Goal: Information Seeking & Learning: Learn about a topic

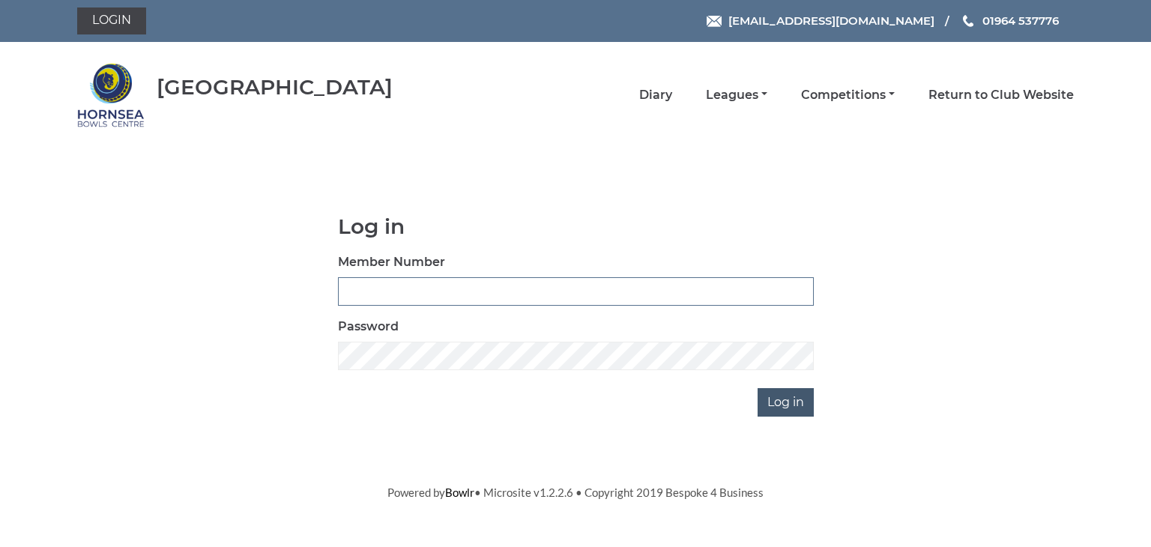
type input "0902"
click at [775, 403] on input "Log in" at bounding box center [786, 402] width 56 height 28
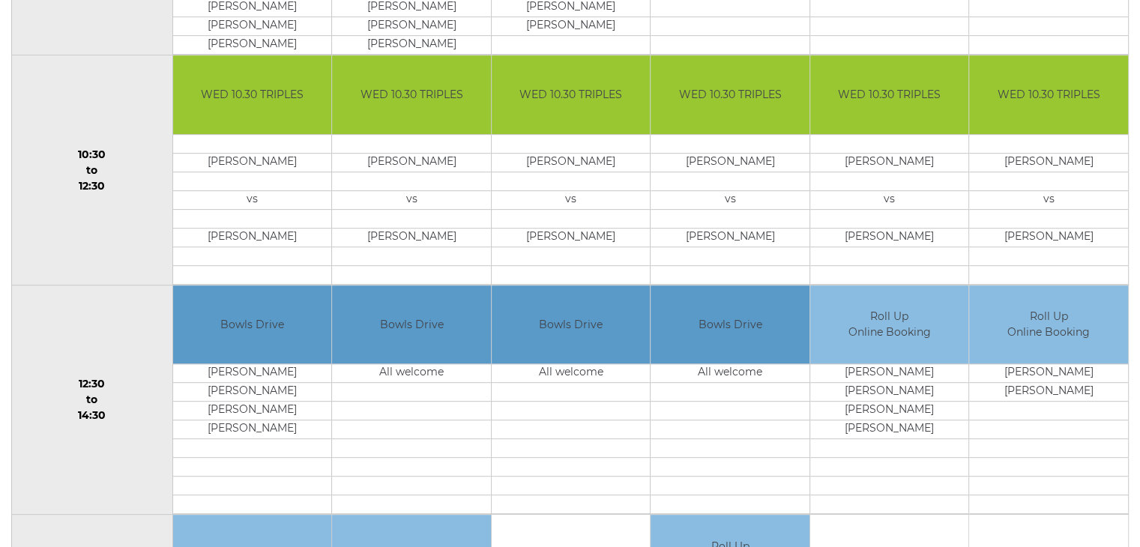
scroll to position [450, 0]
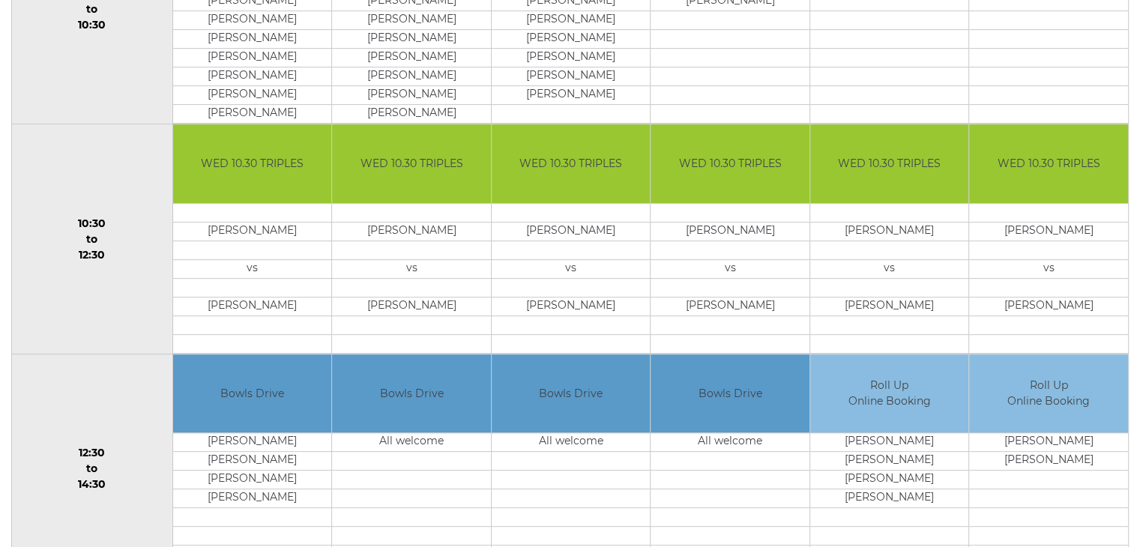
click at [892, 187] on td "WED 10.30 TRIPLES" at bounding box center [889, 163] width 159 height 79
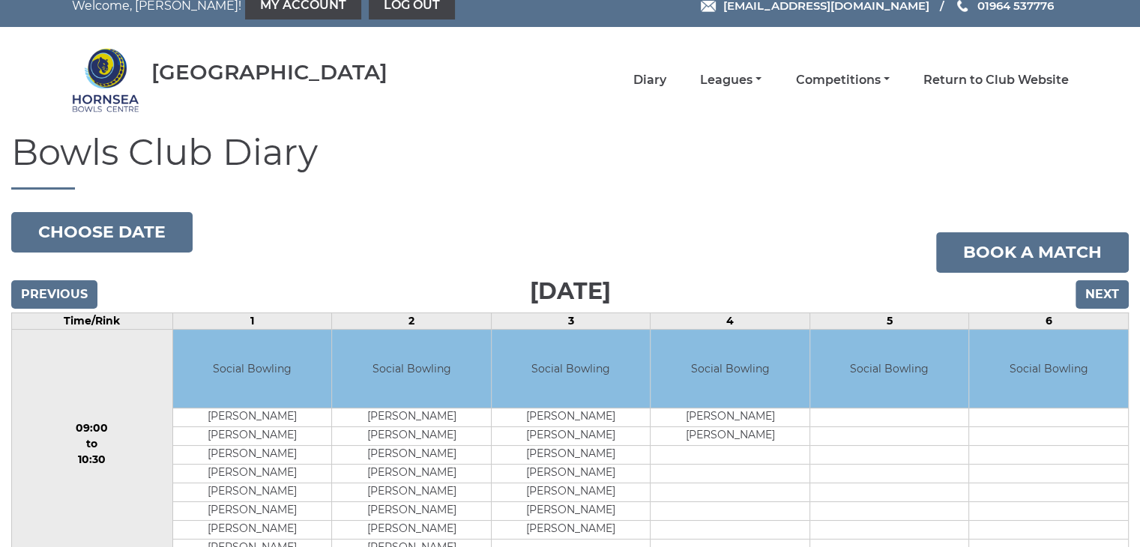
scroll to position [0, 0]
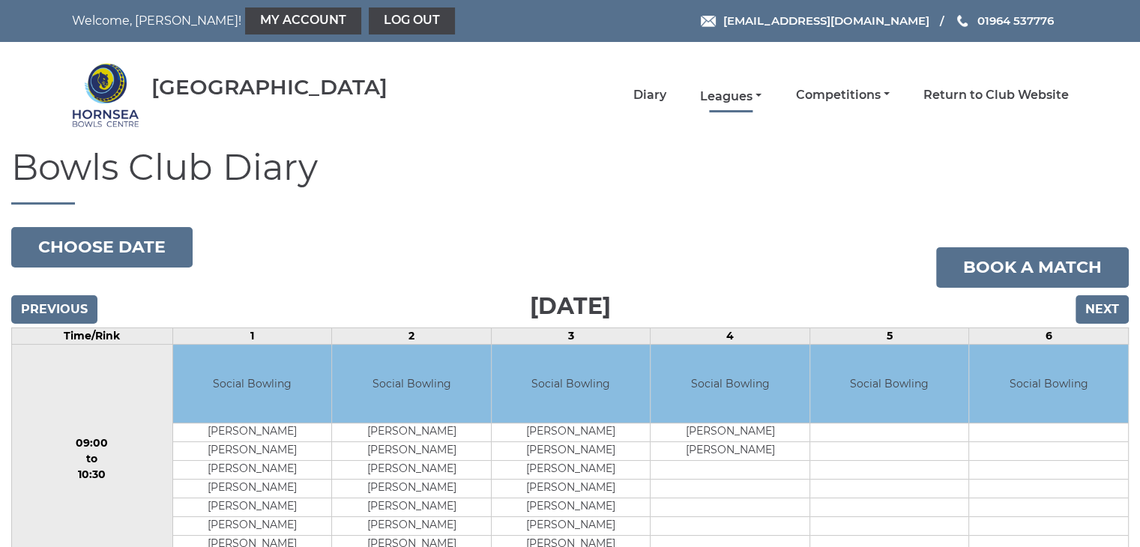
click at [717, 91] on link "Leagues" at bounding box center [730, 96] width 61 height 16
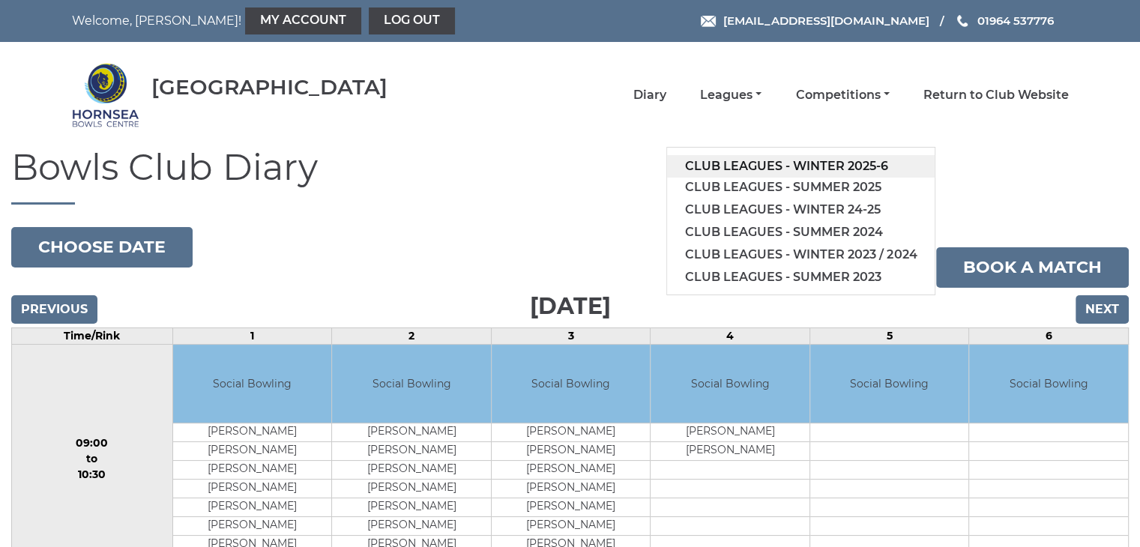
click at [804, 164] on link "Club leagues - Winter 2025-6" at bounding box center [801, 166] width 268 height 22
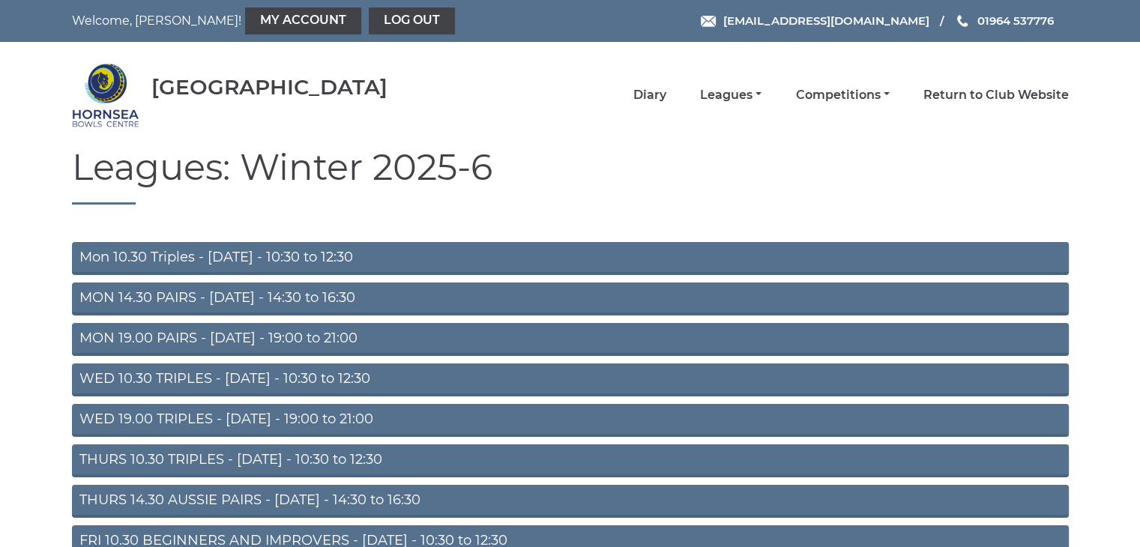
click at [118, 379] on link "WED 10.30 TRIPLES - Wednesday - 10:30 to 12:30" at bounding box center [570, 380] width 997 height 33
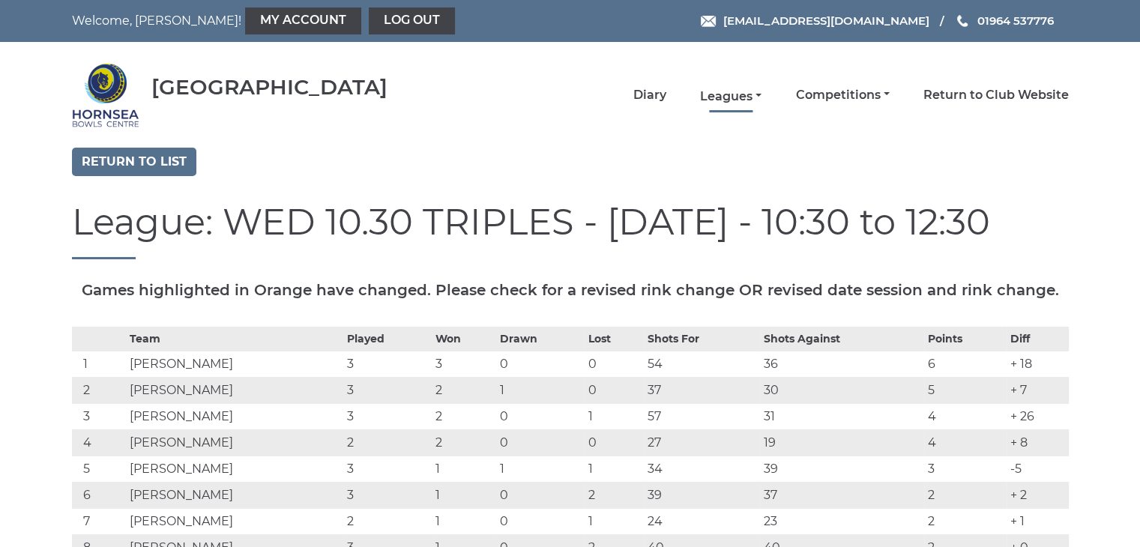
click at [731, 96] on link "Leagues" at bounding box center [730, 96] width 61 height 16
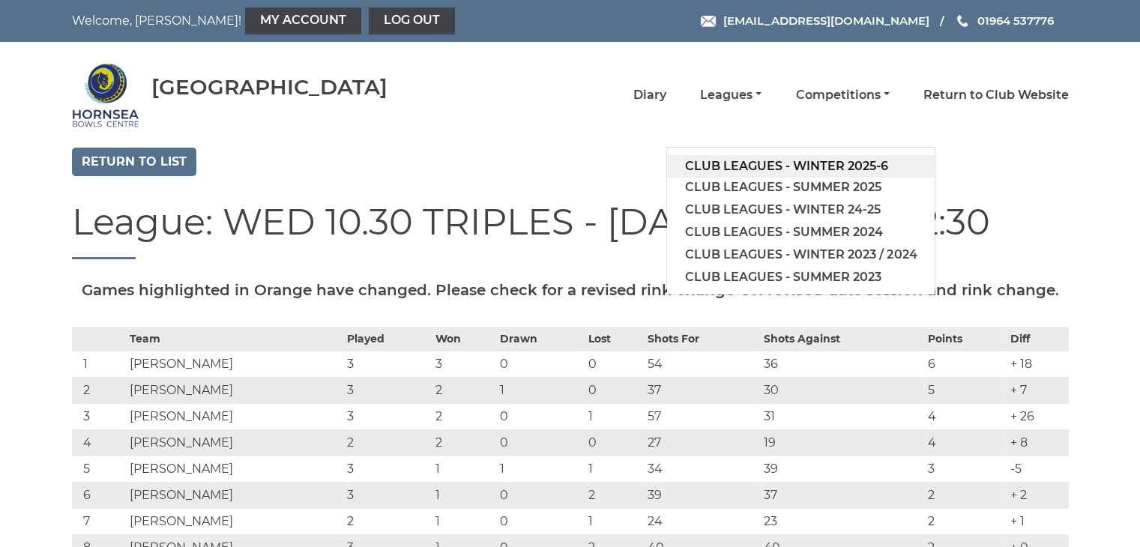
click at [741, 163] on link "Club leagues - Winter 2025-6" at bounding box center [801, 166] width 268 height 22
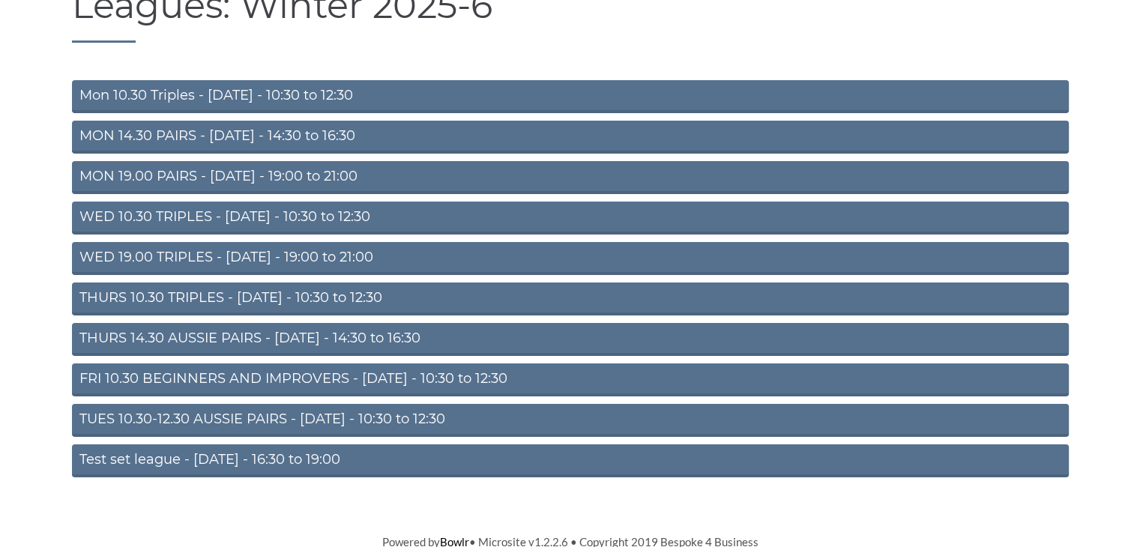
scroll to position [165, 0]
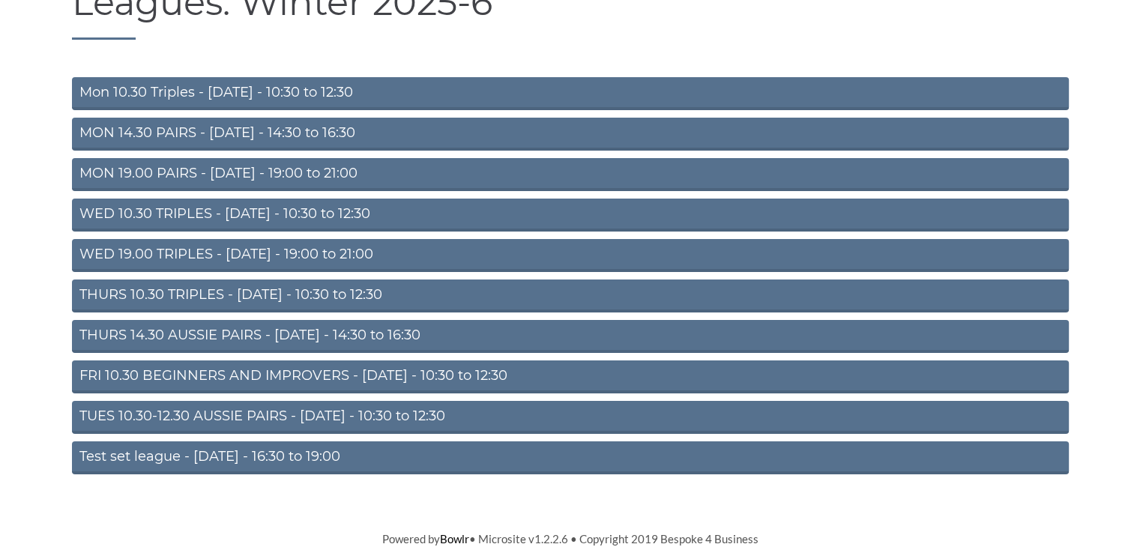
click at [210, 334] on link "THURS 14.30 AUSSIE PAIRS - Thursday - 14:30 to 16:30" at bounding box center [570, 336] width 997 height 33
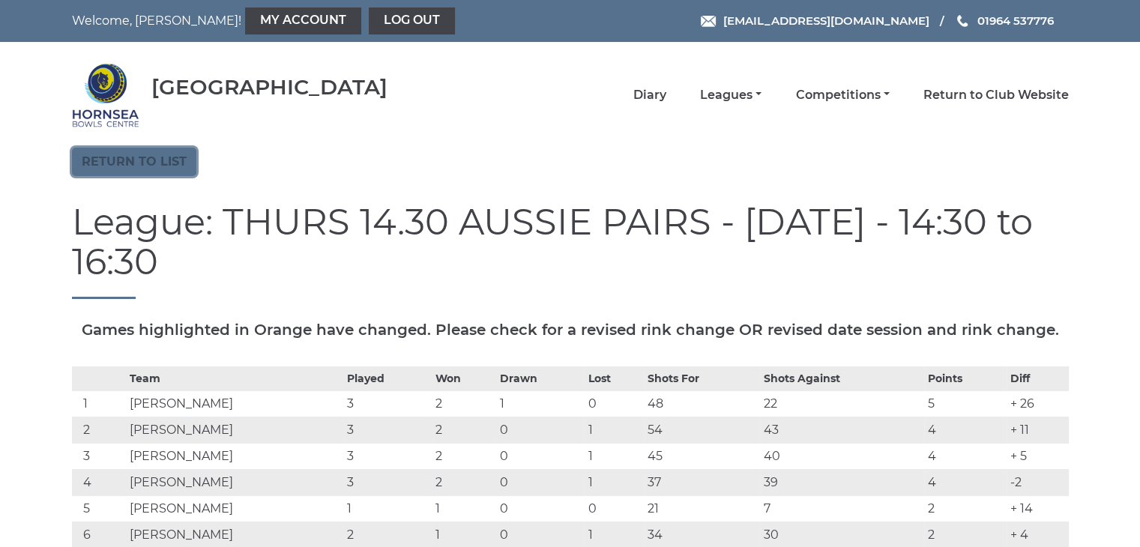
click at [106, 157] on link "Return to list" at bounding box center [134, 162] width 124 height 28
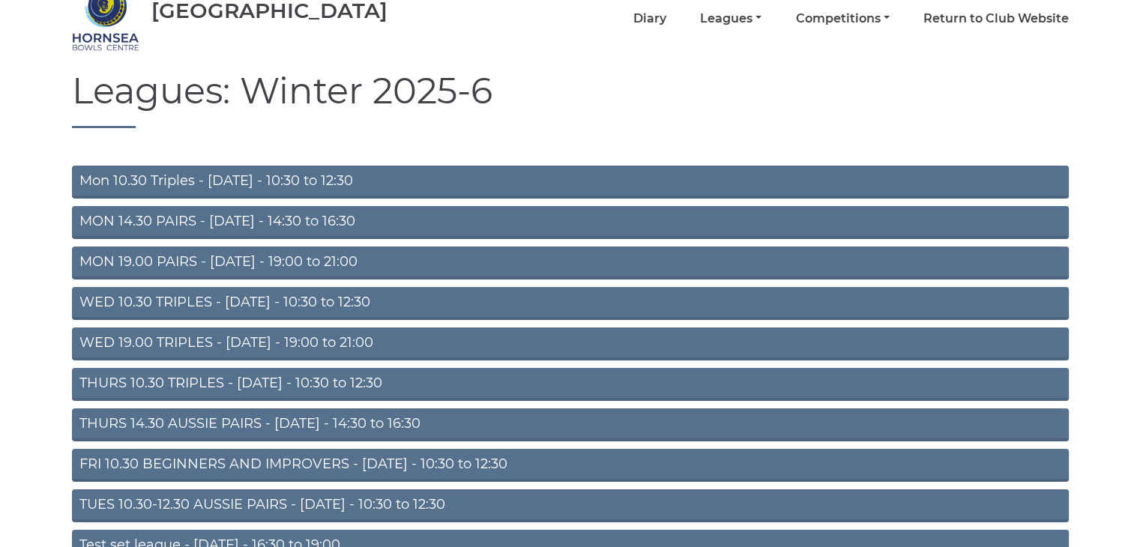
scroll to position [165, 0]
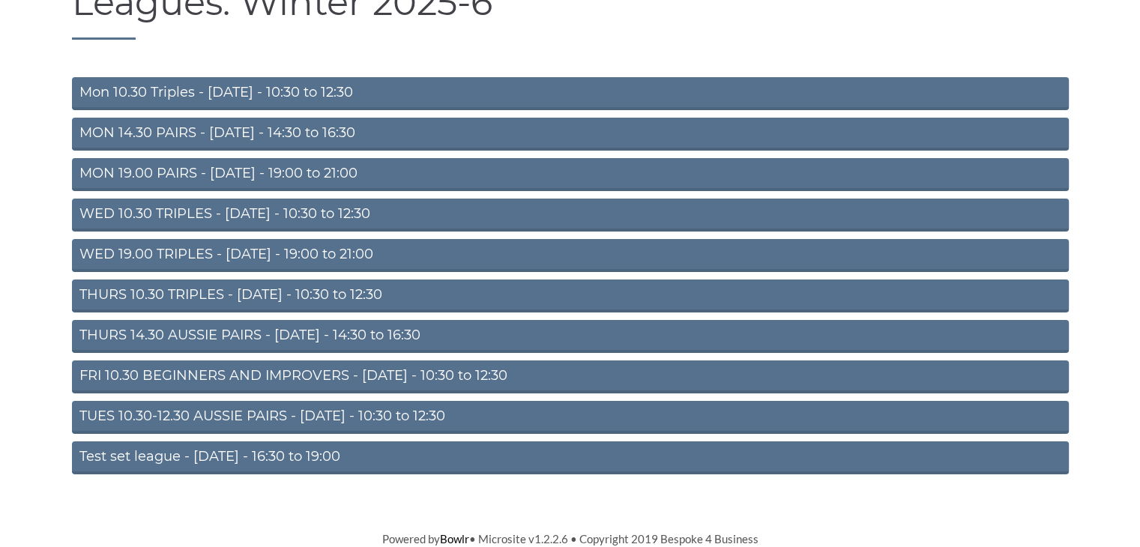
click at [251, 377] on link "FRI 10.30 BEGINNERS AND IMPROVERS - [DATE] - 10:30 to 12:30" at bounding box center [570, 377] width 997 height 33
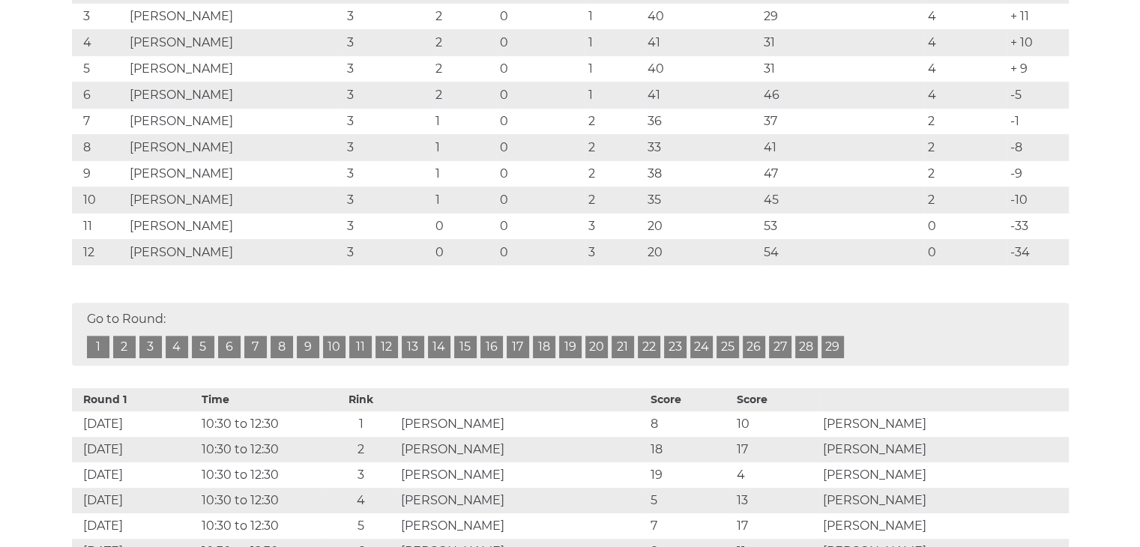
scroll to position [300, 0]
